Goal: Use online tool/utility: Utilize a website feature to perform a specific function

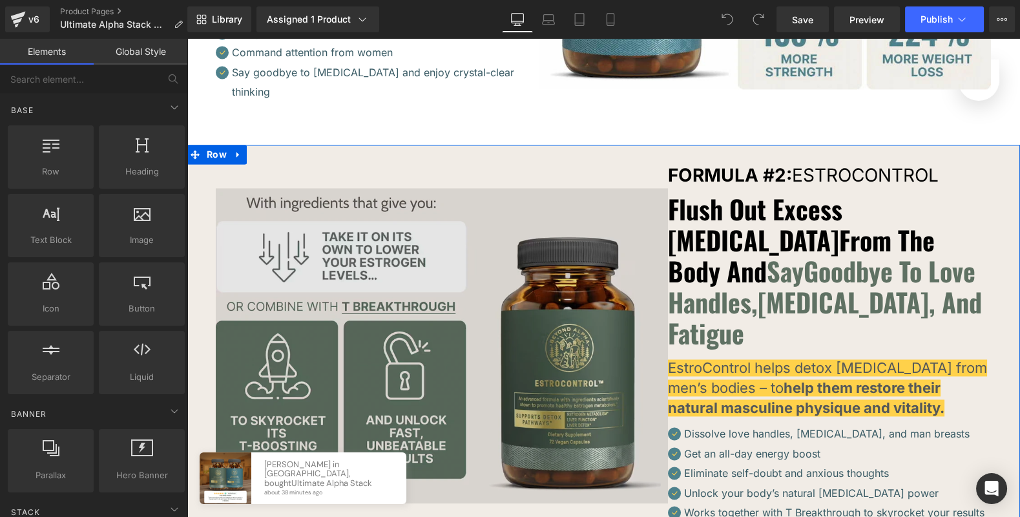
scroll to position [4049, 0]
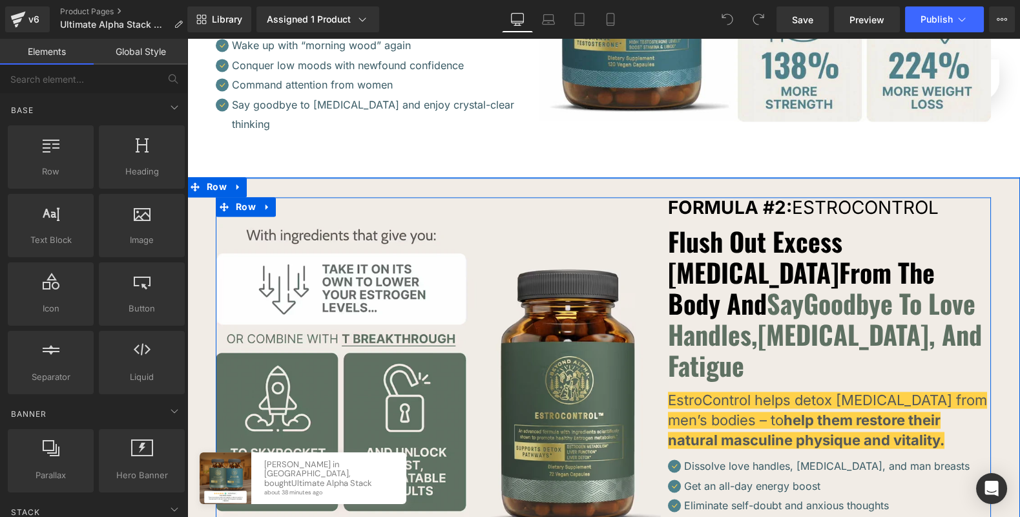
click at [636, 197] on div "Image" at bounding box center [442, 378] width 452 height 362
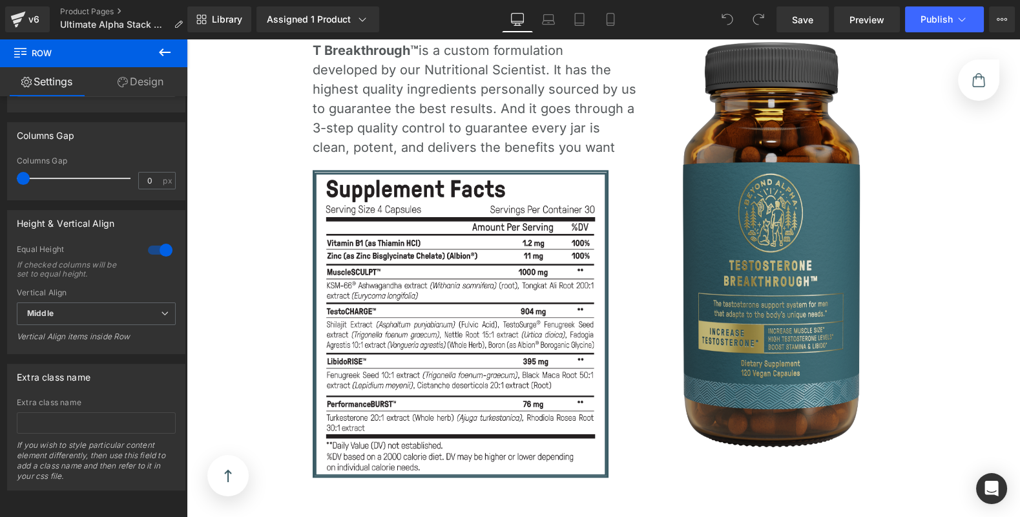
scroll to position [11987, 0]
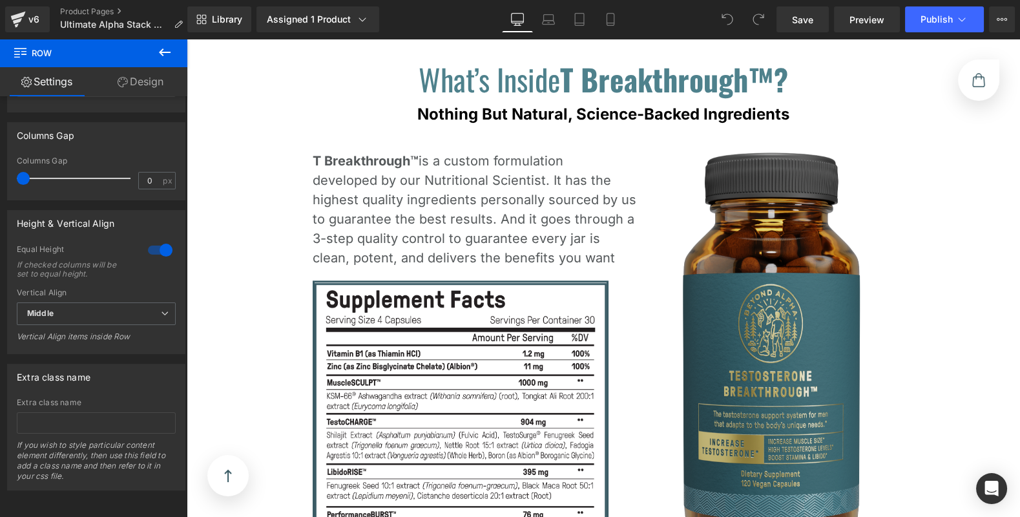
click at [776, 220] on img at bounding box center [773, 356] width 242 height 410
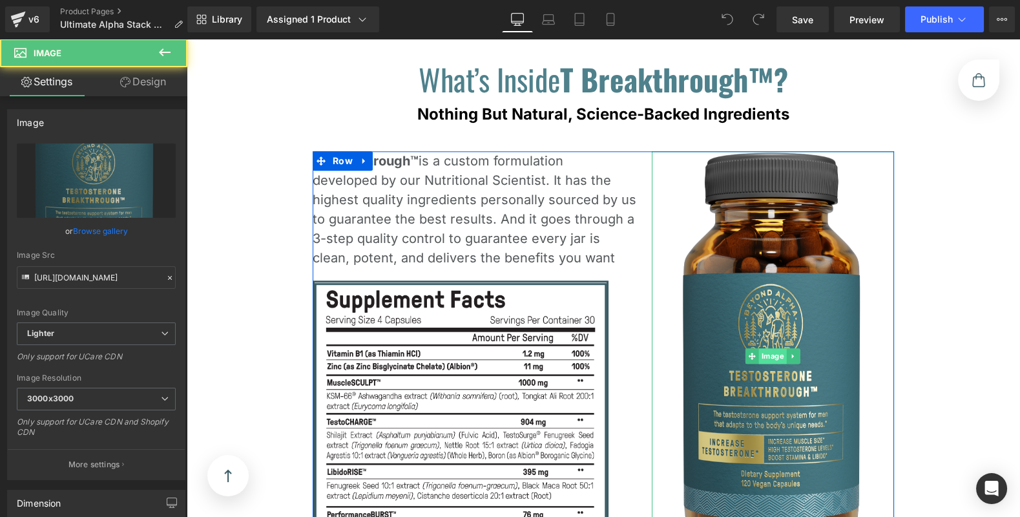
click at [761, 246] on div "Image" at bounding box center [773, 356] width 242 height 410
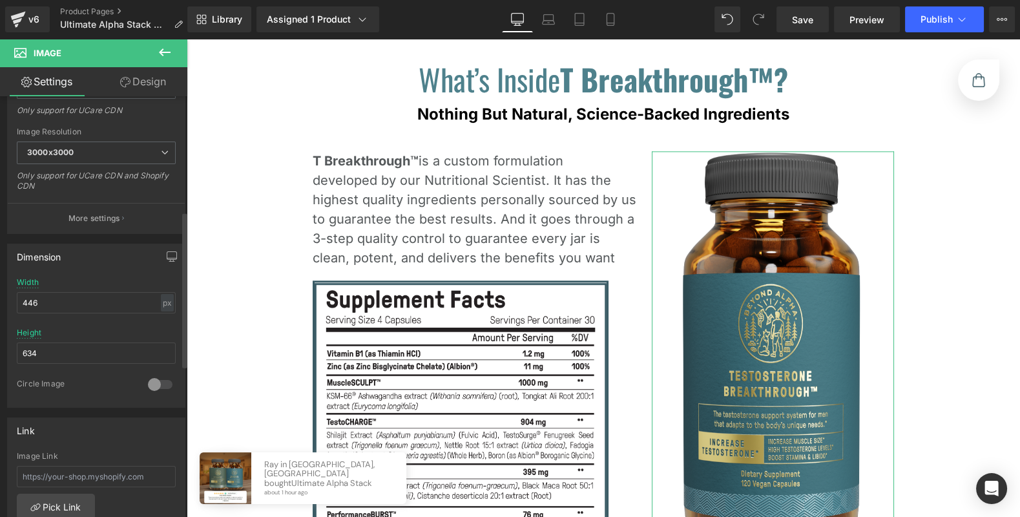
scroll to position [309, 0]
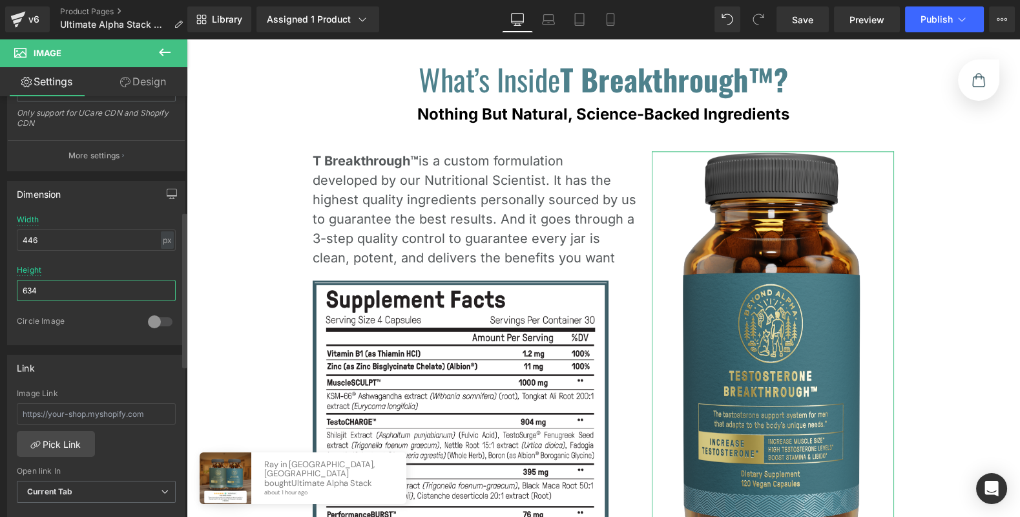
click at [78, 280] on input "634" at bounding box center [96, 290] width 159 height 21
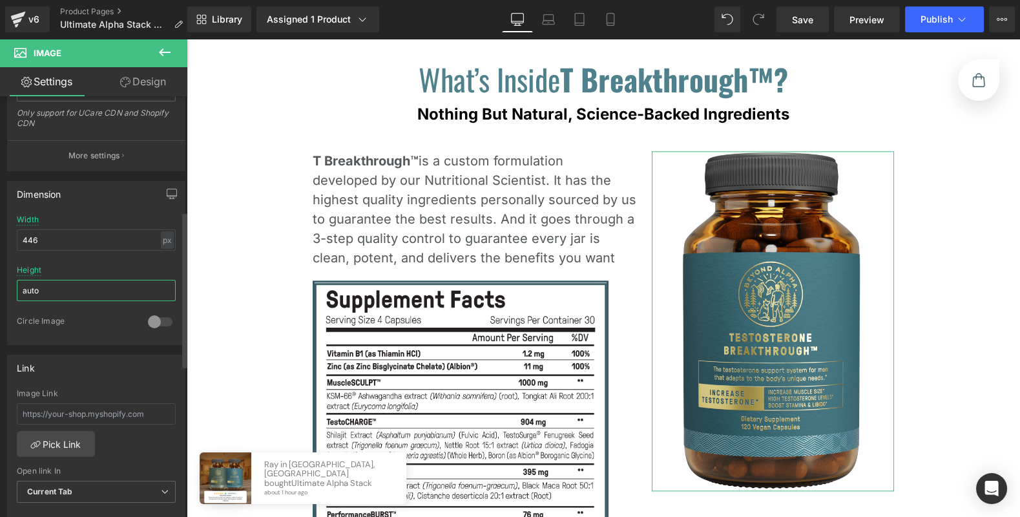
type input "auto"
click at [108, 257] on div at bounding box center [96, 261] width 159 height 8
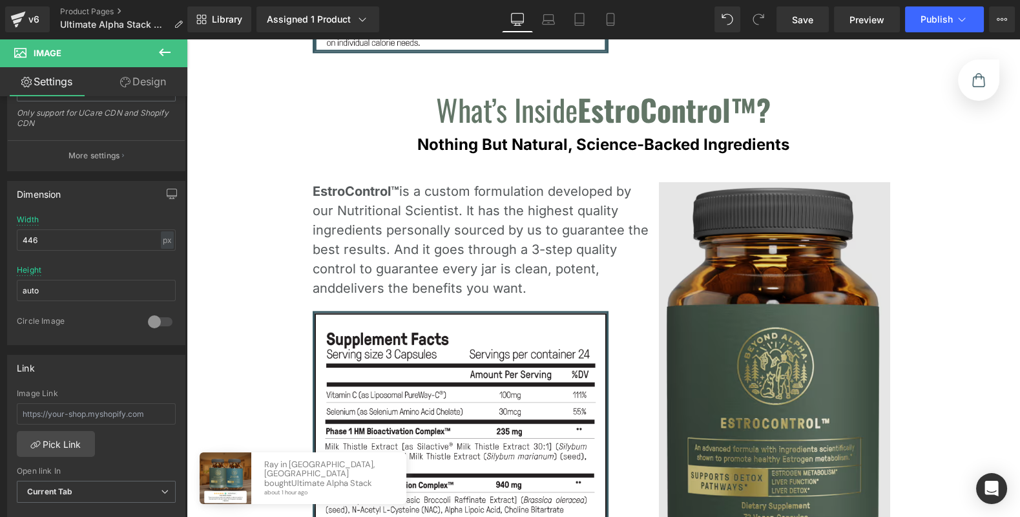
scroll to position [12523, 0]
click at [744, 275] on div "Image" at bounding box center [773, 393] width 242 height 425
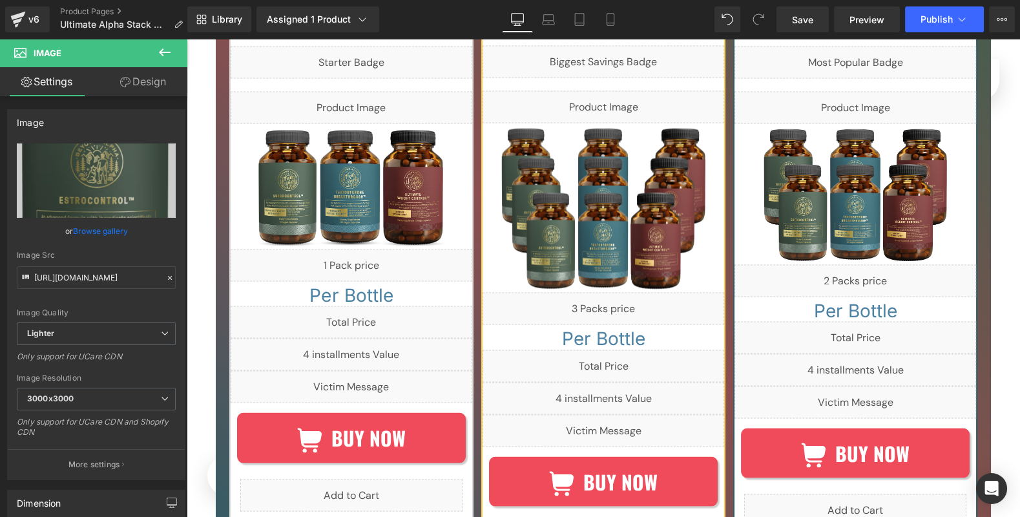
scroll to position [13895, 0]
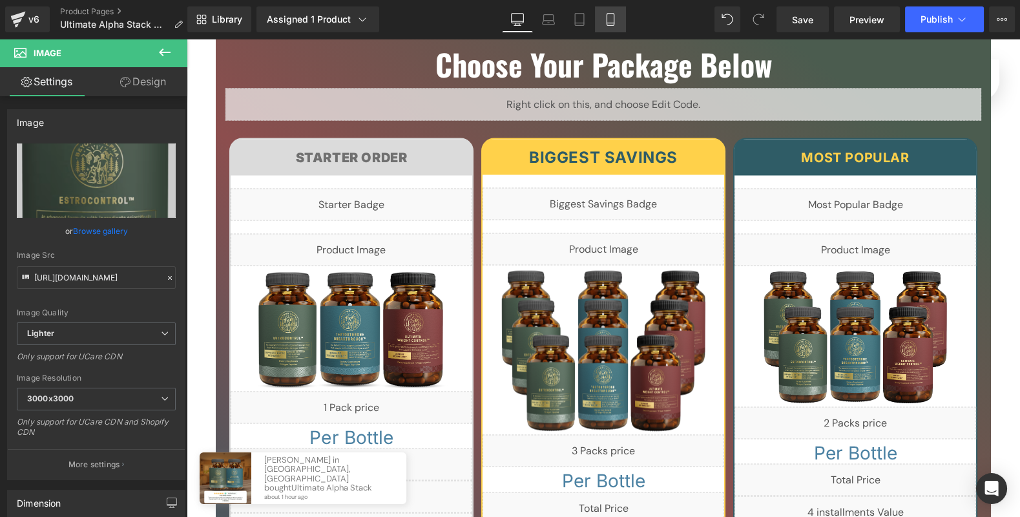
click at [606, 26] on link "Mobile" at bounding box center [610, 19] width 31 height 26
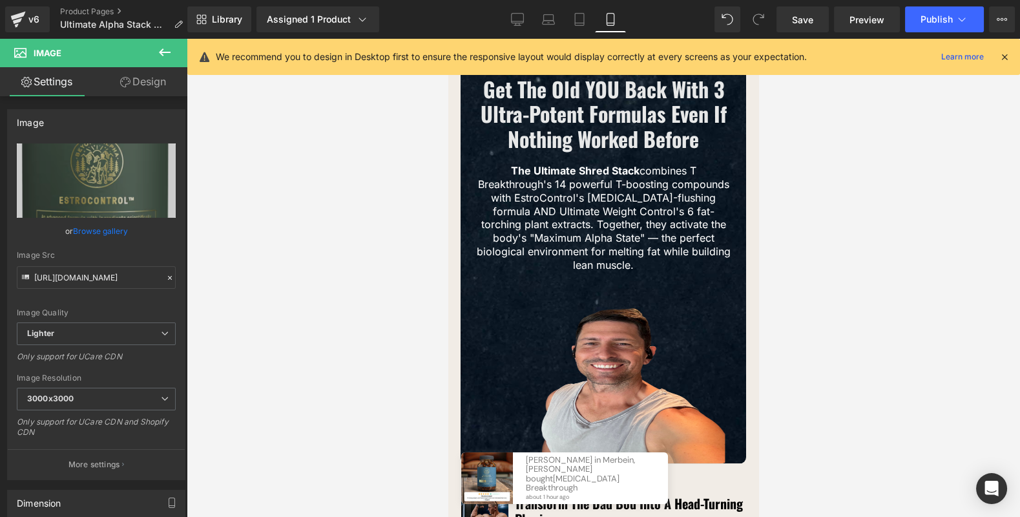
scroll to position [2409, 0]
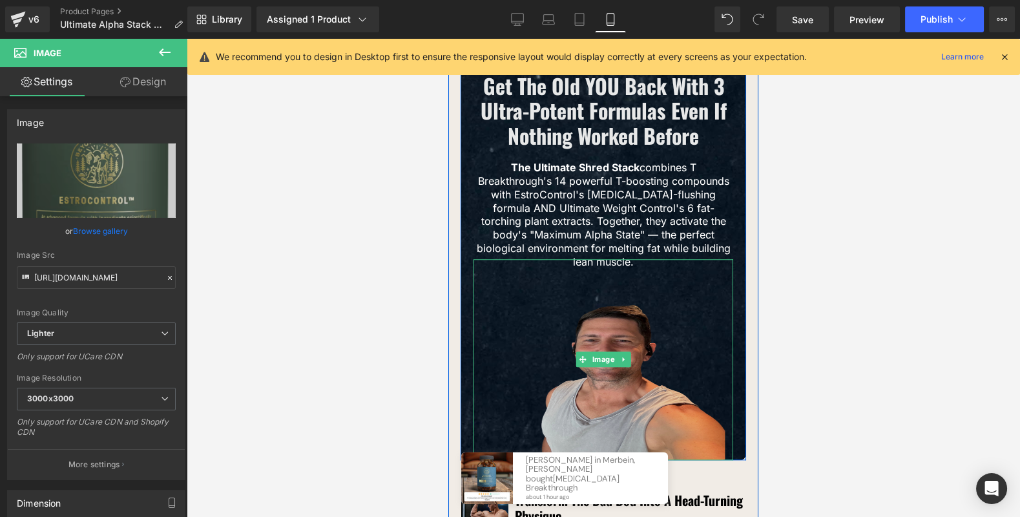
click at [600, 339] on img at bounding box center [604, 359] width 260 height 201
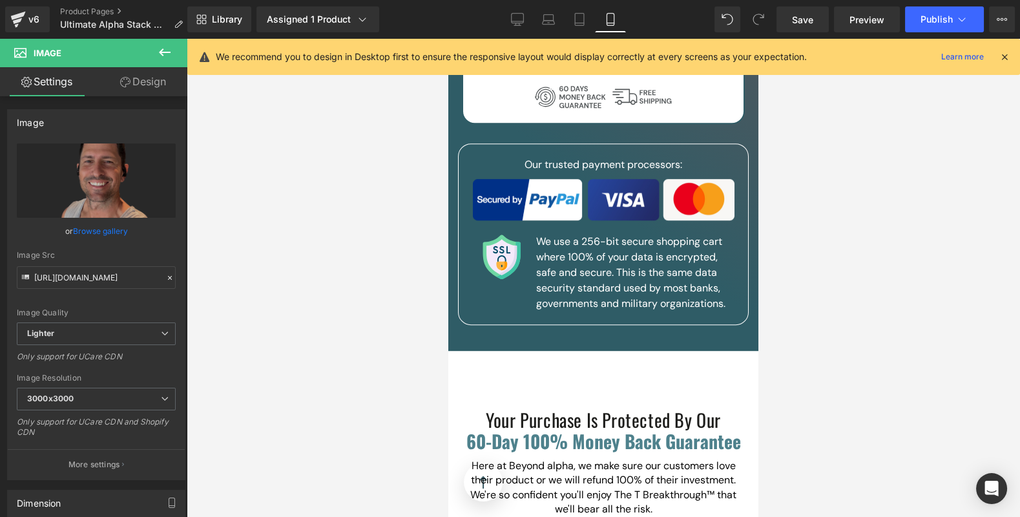
scroll to position [19813, 0]
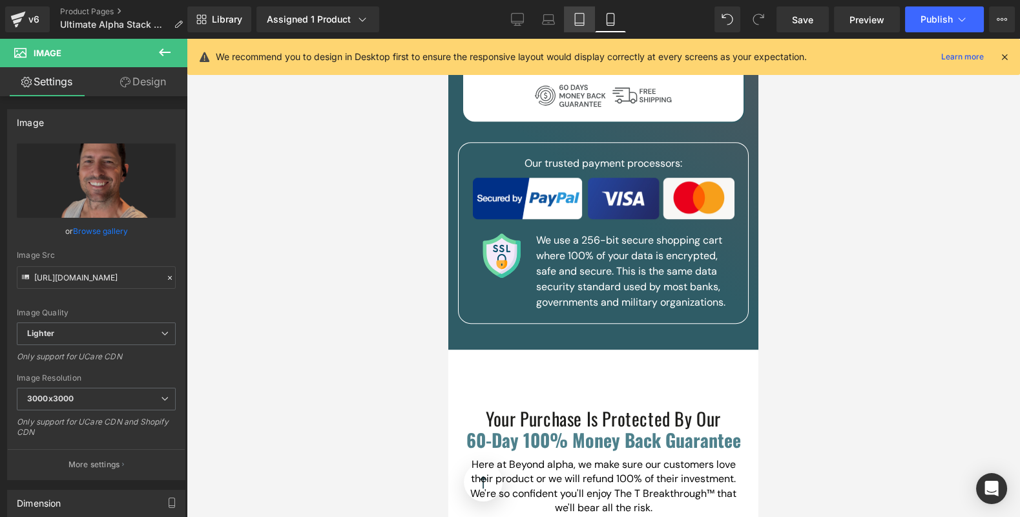
click at [585, 26] on link "Tablet" at bounding box center [579, 19] width 31 height 26
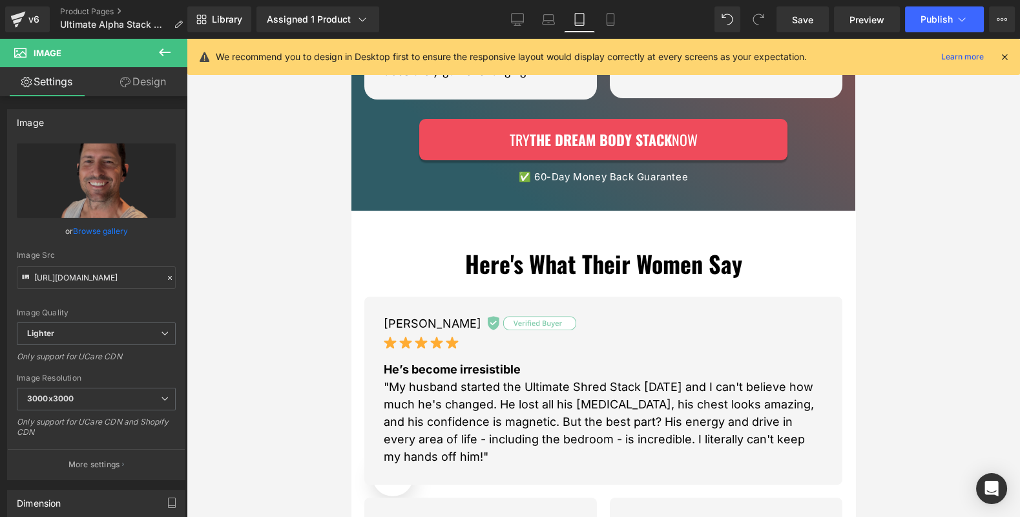
scroll to position [823, 0]
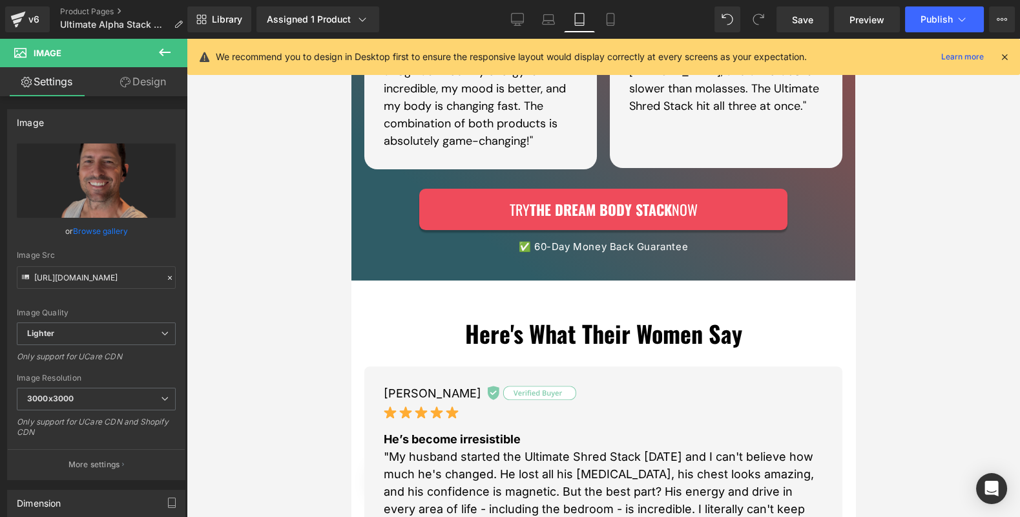
drag, startPoint x: 849, startPoint y: 122, endPoint x: 1198, endPoint y: 109, distance: 349.9
click at [553, 23] on icon at bounding box center [548, 19] width 13 height 13
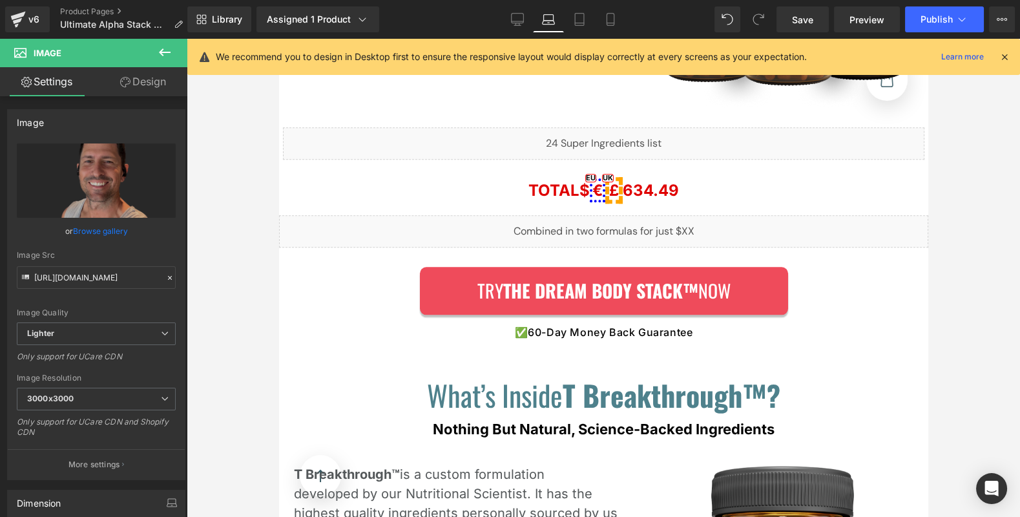
scroll to position [12071, 0]
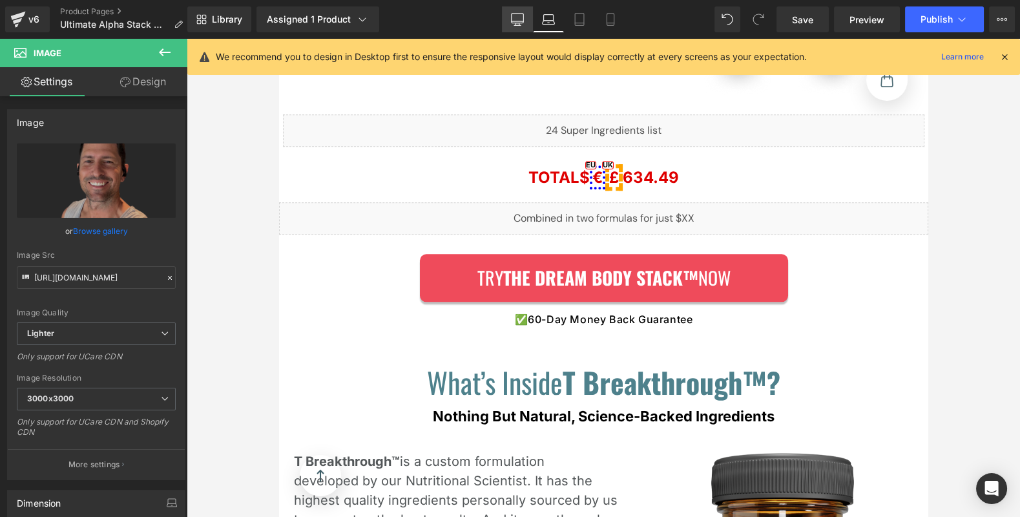
drag, startPoint x: 527, startPoint y: 28, endPoint x: 397, endPoint y: 52, distance: 132.7
click at [527, 28] on link "Desktop" at bounding box center [517, 19] width 31 height 26
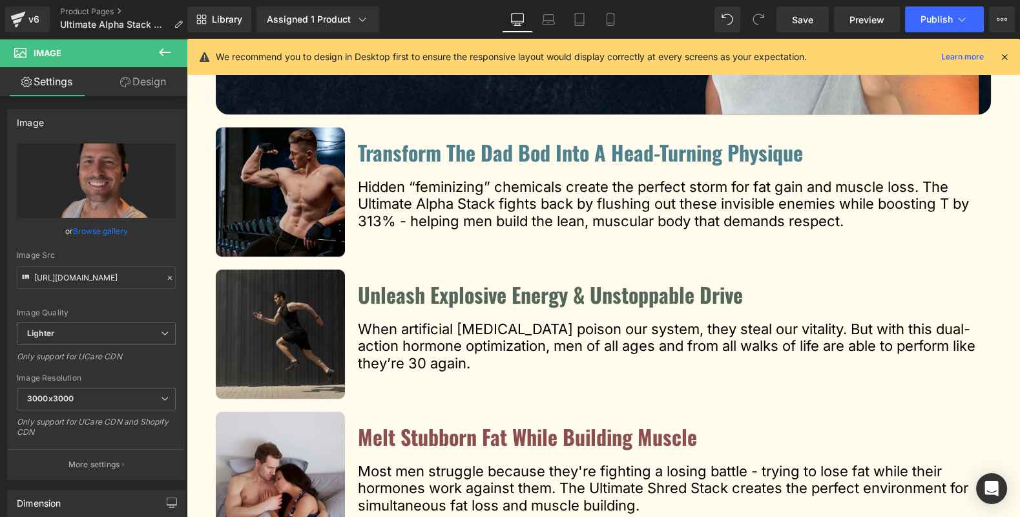
scroll to position [2034, 0]
